Goal: Task Accomplishment & Management: Use online tool/utility

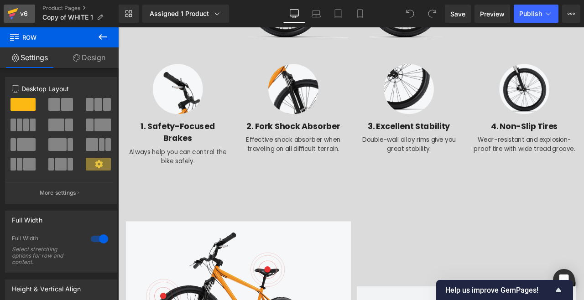
click at [20, 8] on div "v6" at bounding box center [23, 14] width 11 height 12
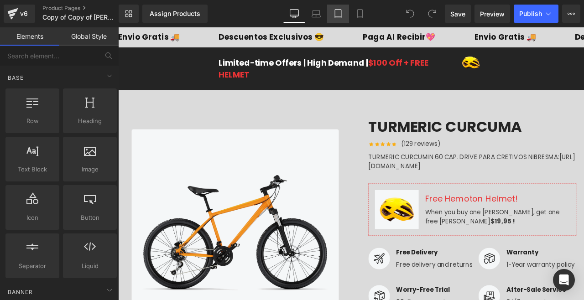
click at [339, 20] on link "Tablet" at bounding box center [338, 14] width 22 height 18
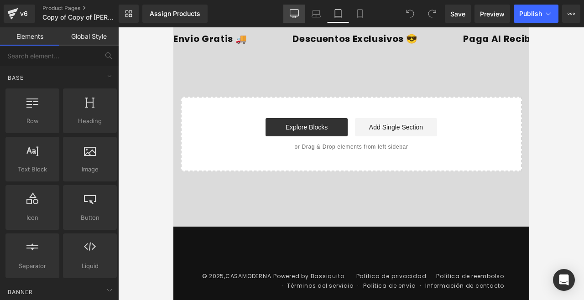
click at [291, 14] on icon at bounding box center [294, 13] width 9 height 9
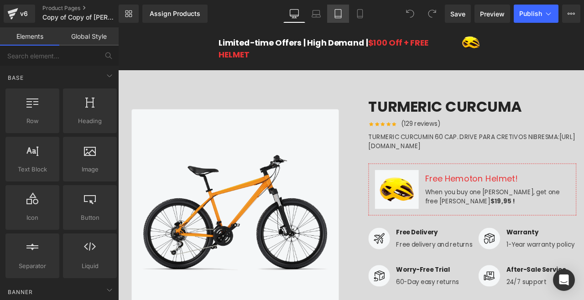
click at [336, 19] on link "Tablet" at bounding box center [338, 14] width 22 height 18
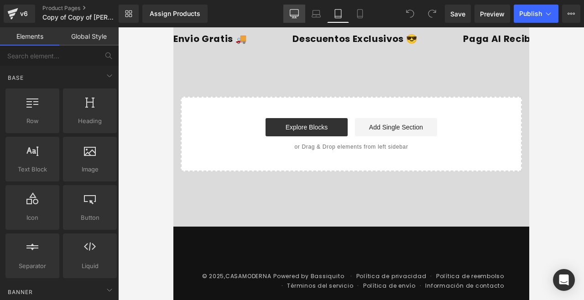
click at [293, 16] on icon at bounding box center [294, 13] width 9 height 9
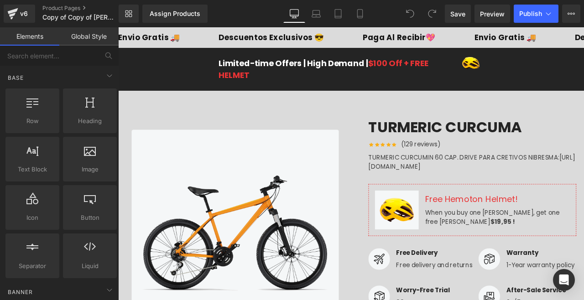
scroll to position [24, 0]
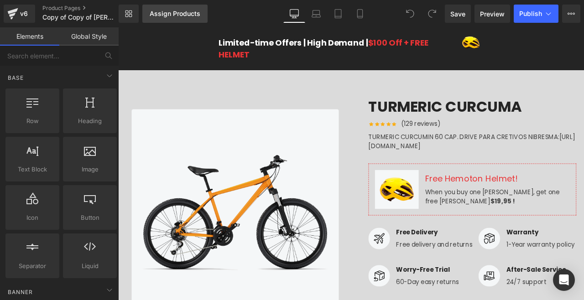
click at [182, 15] on div "Assign Products" at bounding box center [175, 13] width 51 height 7
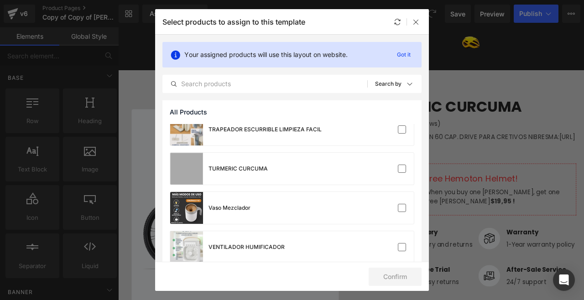
scroll to position [1658, 0]
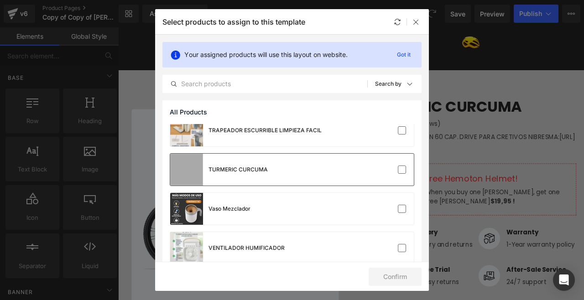
click at [343, 171] on div "TURMERIC CURCUMA" at bounding box center [292, 170] width 244 height 32
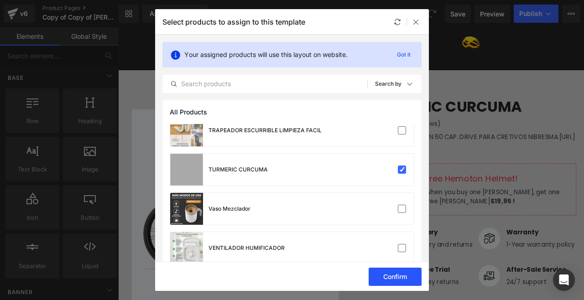
click at [387, 280] on button "Confirm" at bounding box center [395, 277] width 53 height 18
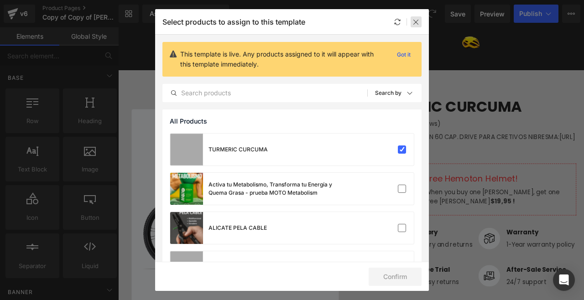
click at [416, 26] on div at bounding box center [416, 21] width 11 height 11
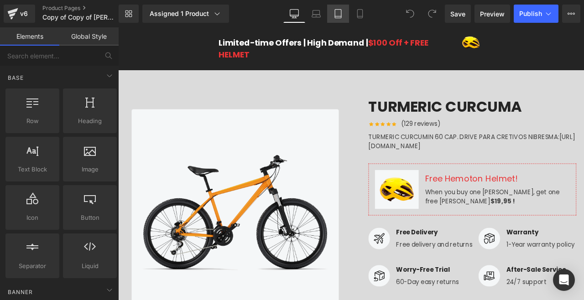
click at [342, 12] on icon at bounding box center [337, 13] width 9 height 9
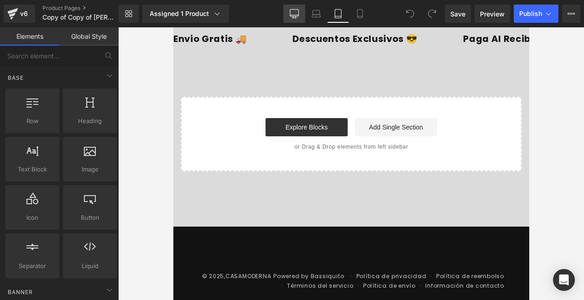
click at [291, 18] on icon at bounding box center [294, 13] width 9 height 9
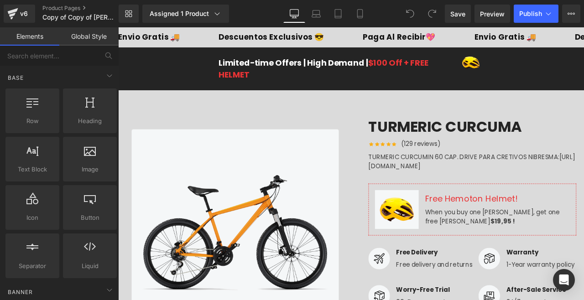
click at [94, 30] on link "Global Style" at bounding box center [88, 36] width 59 height 18
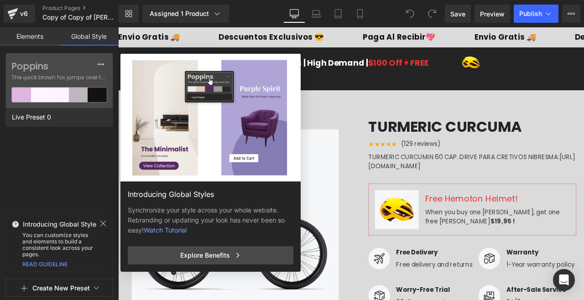
click at [41, 40] on link "Elements" at bounding box center [29, 36] width 59 height 18
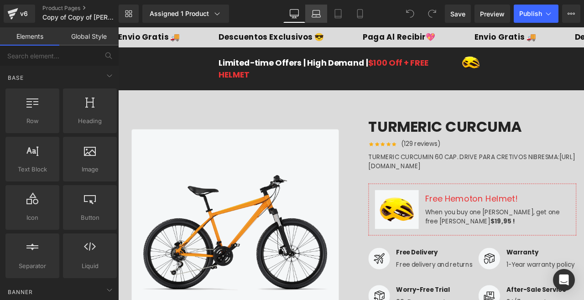
click at [315, 12] on icon at bounding box center [316, 13] width 9 height 9
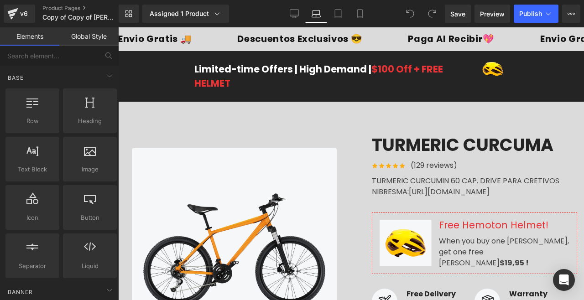
scroll to position [24, 0]
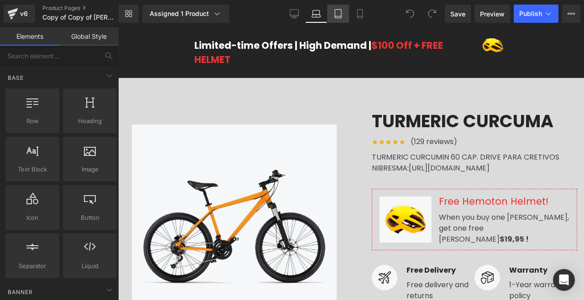
click at [337, 13] on icon at bounding box center [337, 13] width 9 height 9
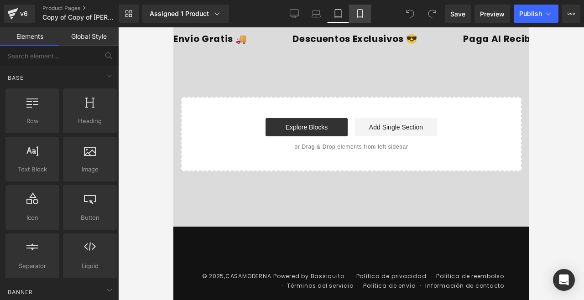
click at [365, 15] on link "Mobile" at bounding box center [360, 14] width 22 height 18
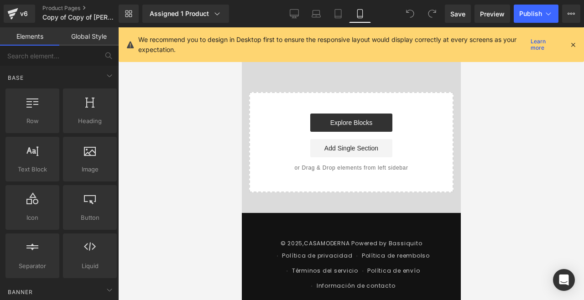
click at [576, 46] on icon at bounding box center [573, 45] width 8 height 8
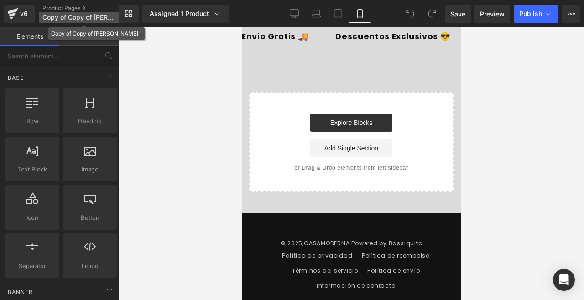
click at [74, 13] on p "Copy of Copy of WHITE 1" at bounding box center [84, 17] width 91 height 11
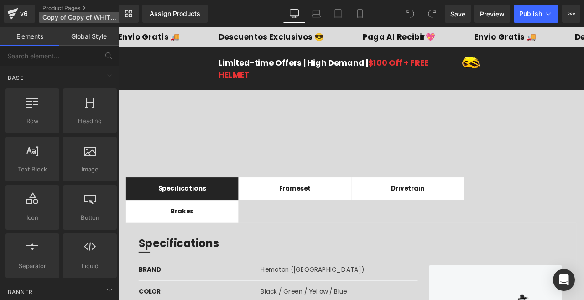
click at [58, 14] on span "Copy of Copy of WHITE 2" at bounding box center [79, 17] width 74 height 7
click at [22, 14] on div "v6" at bounding box center [23, 14] width 11 height 12
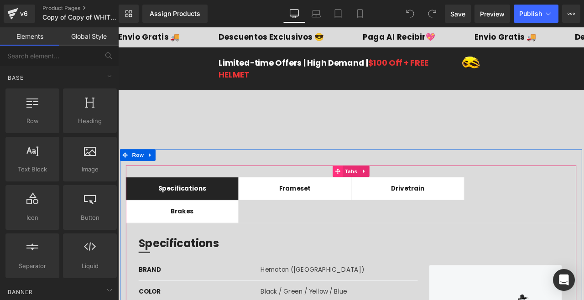
click at [374, 203] on span at bounding box center [379, 198] width 12 height 14
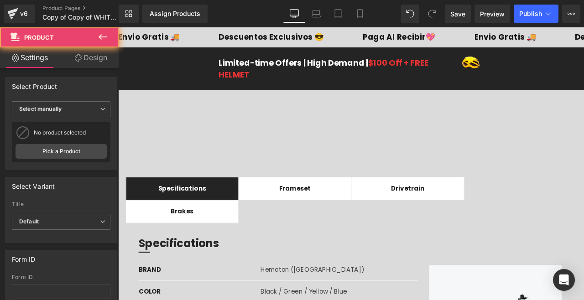
click at [348, 161] on div "Image Image TURMERIC CURCUMA (P) Title Icon Icon Icon Icon" at bounding box center [394, 137] width 552 height 70
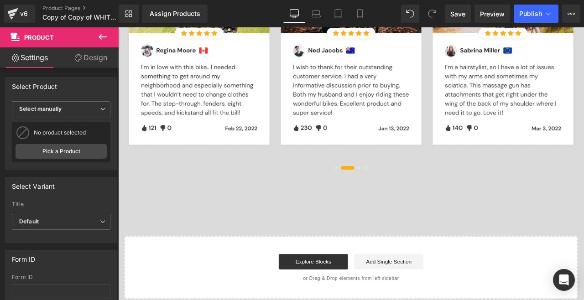
scroll to position [1790, 0]
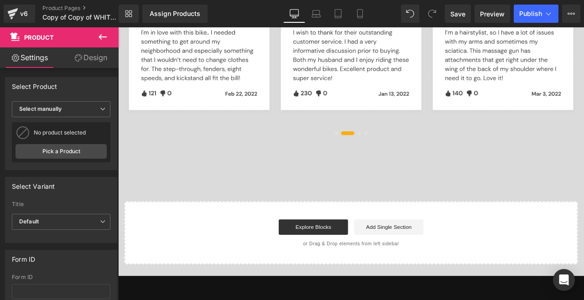
click at [107, 36] on icon at bounding box center [102, 36] width 11 height 11
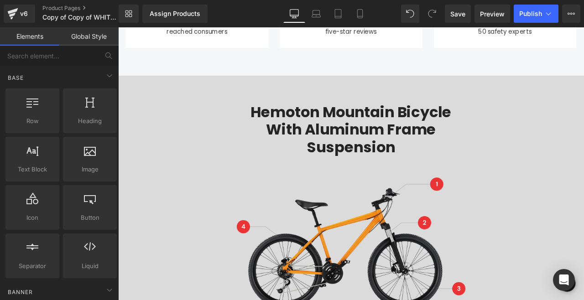
scroll to position [447, 0]
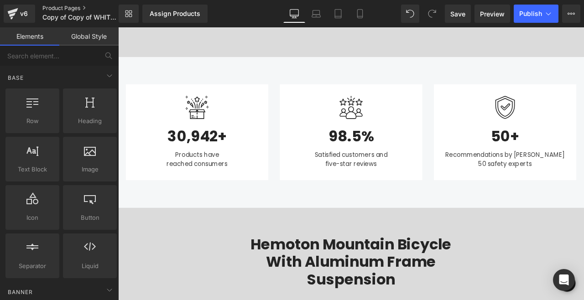
click at [61, 7] on link "Product Pages" at bounding box center [87, 8] width 91 height 7
